Goal: Use online tool/utility

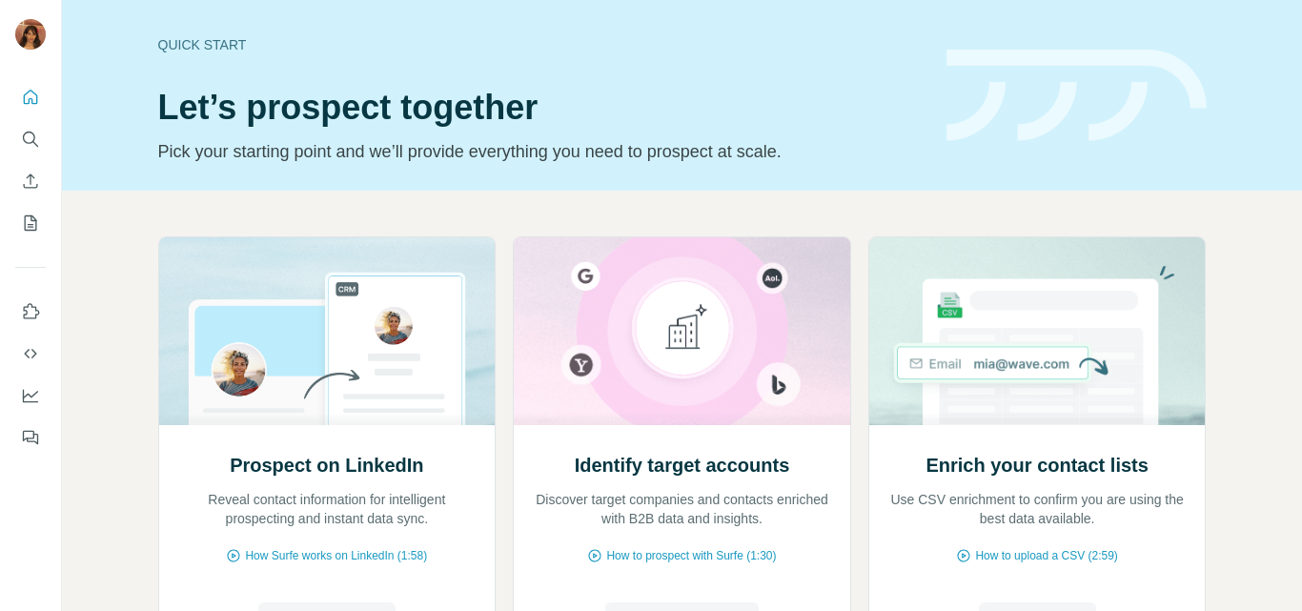
scroll to position [191, 0]
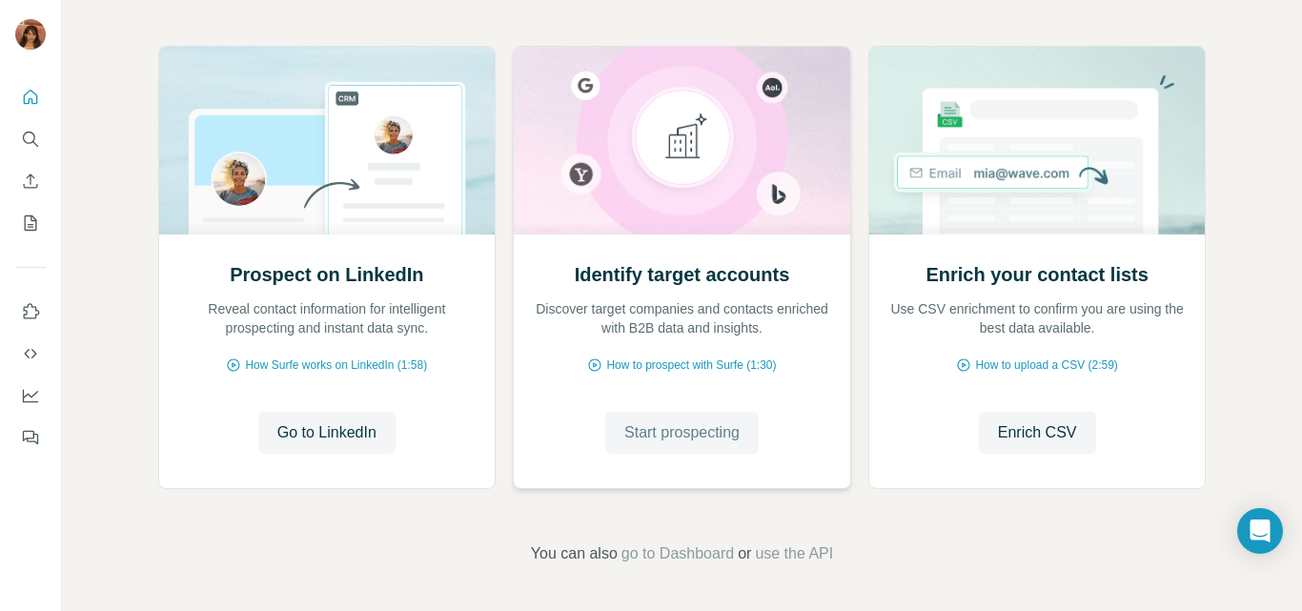
click at [692, 438] on span "Start prospecting" at bounding box center [681, 432] width 115 height 23
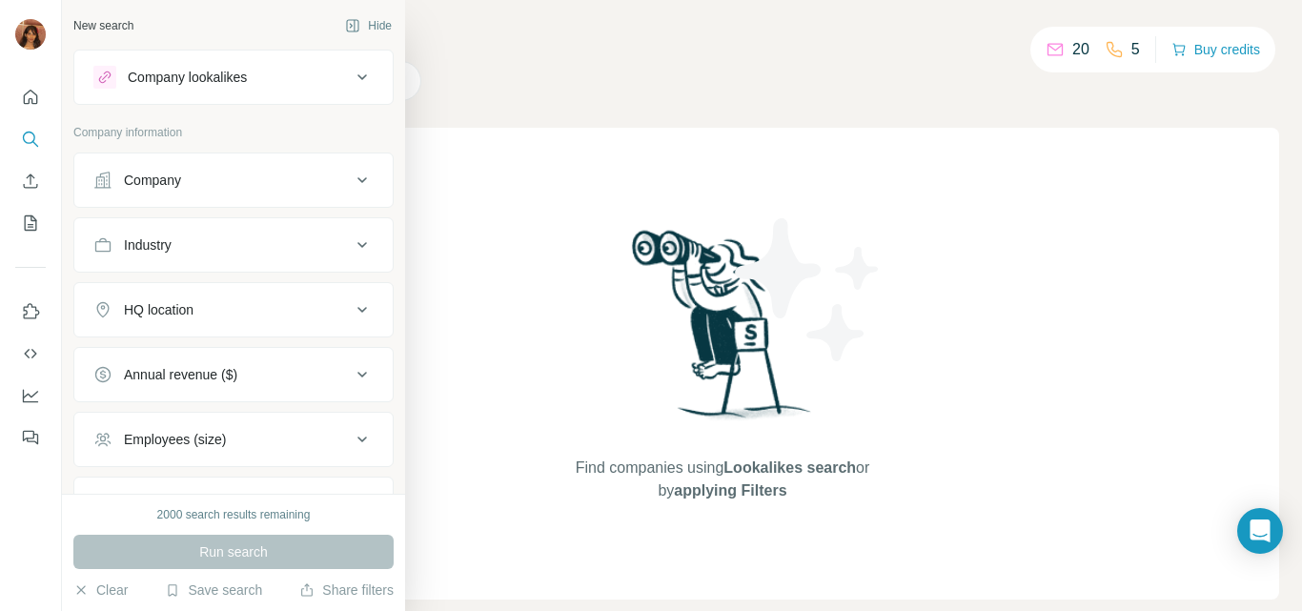
click at [145, 184] on div "Company" at bounding box center [152, 180] width 57 height 19
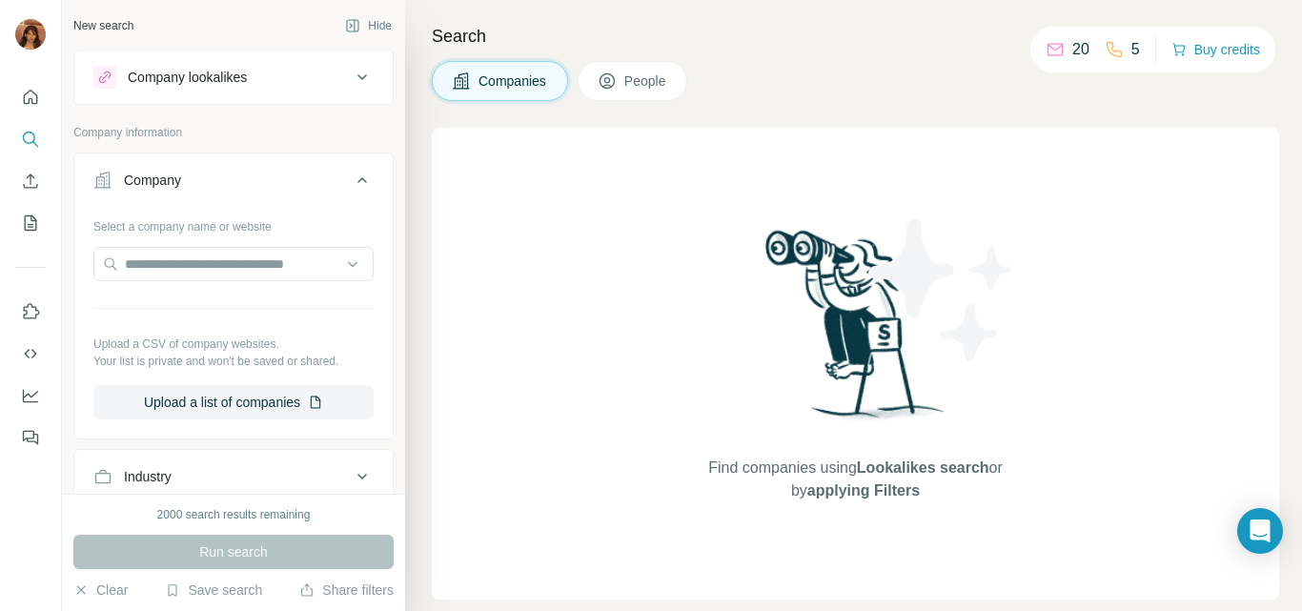
click at [310, 89] on button "Company lookalikes" at bounding box center [233, 77] width 318 height 46
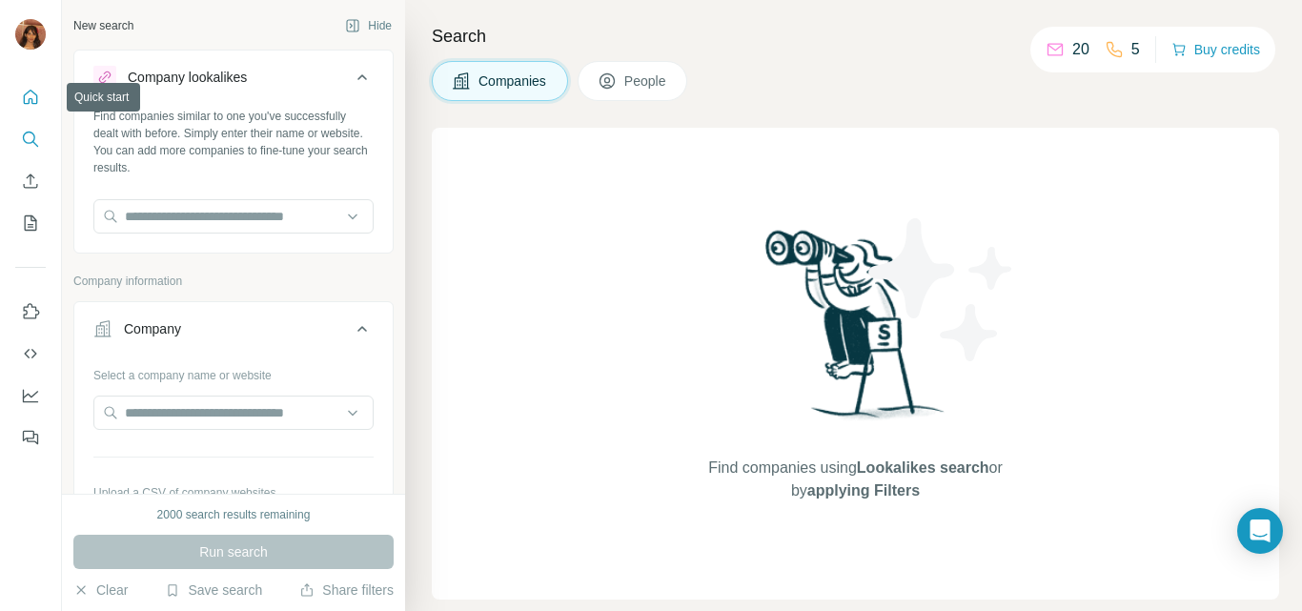
click at [38, 110] on button "Quick start" at bounding box center [30, 97] width 30 height 34
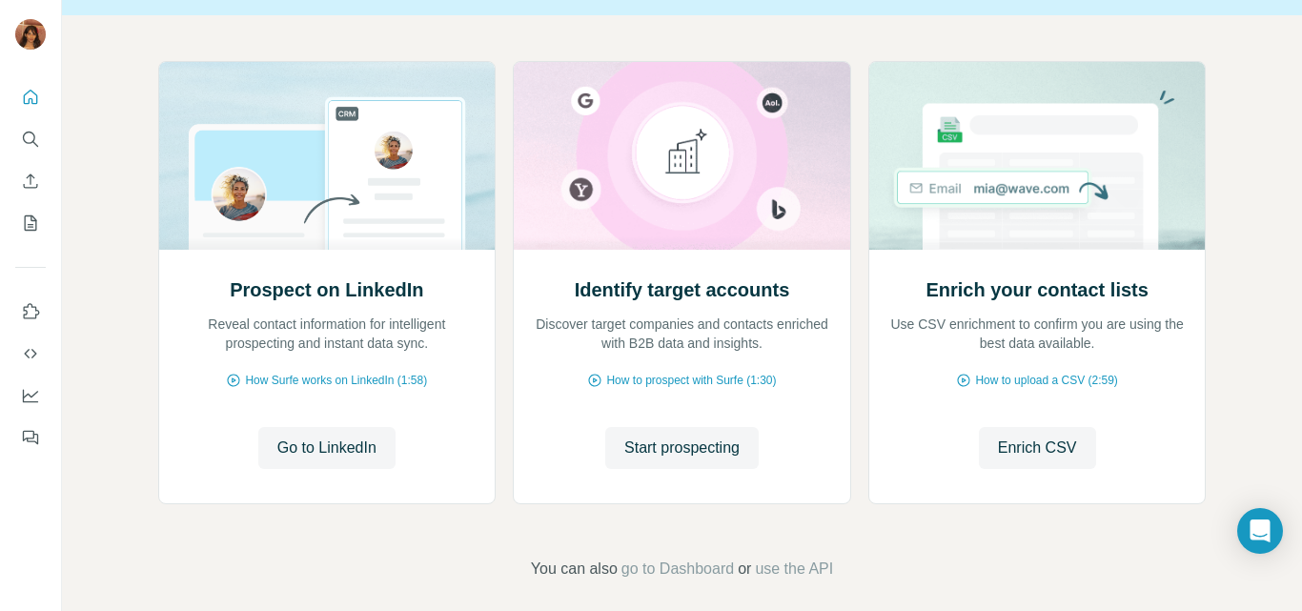
scroll to position [191, 0]
